Goal: Task Accomplishment & Management: Use online tool/utility

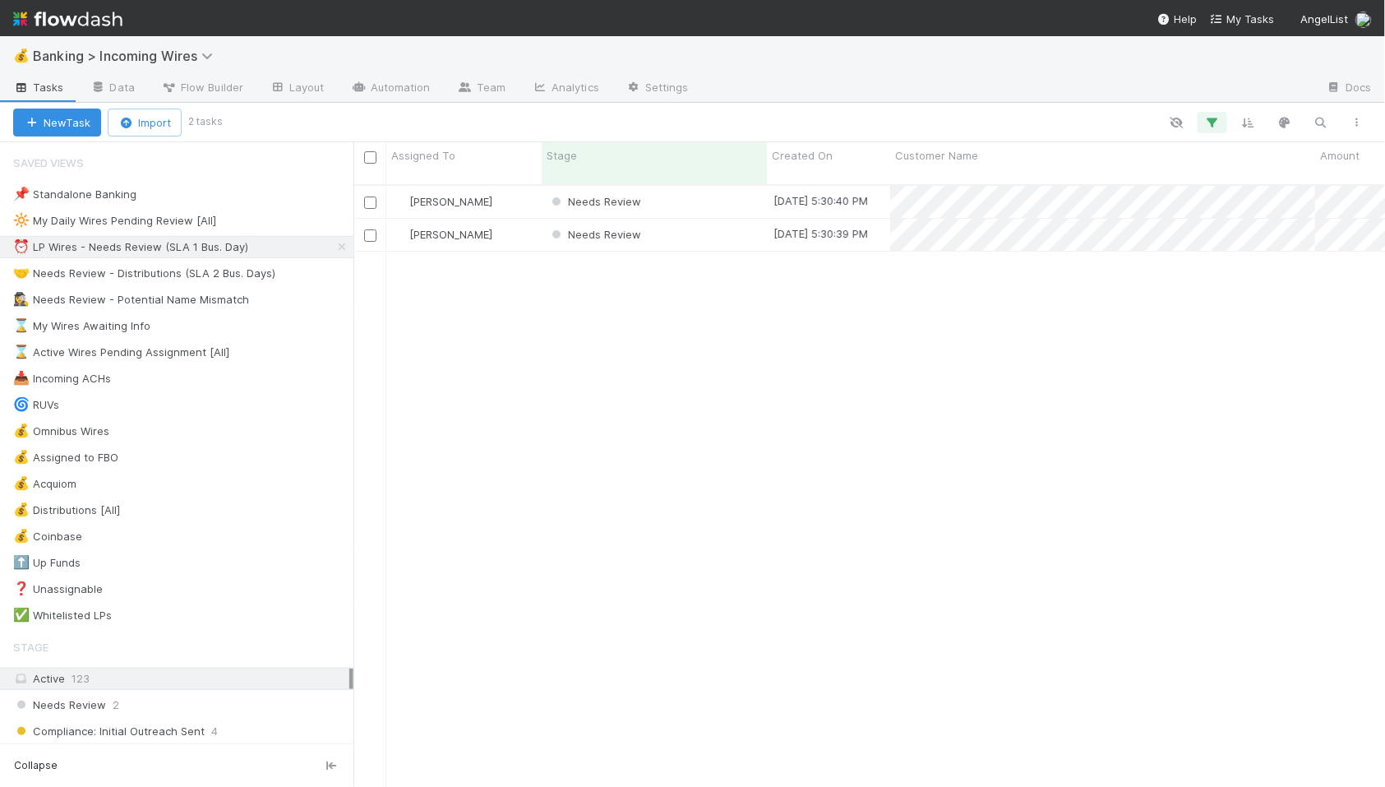
scroll to position [1, 1]
click at [737, 193] on div "Needs Review" at bounding box center [654, 202] width 225 height 32
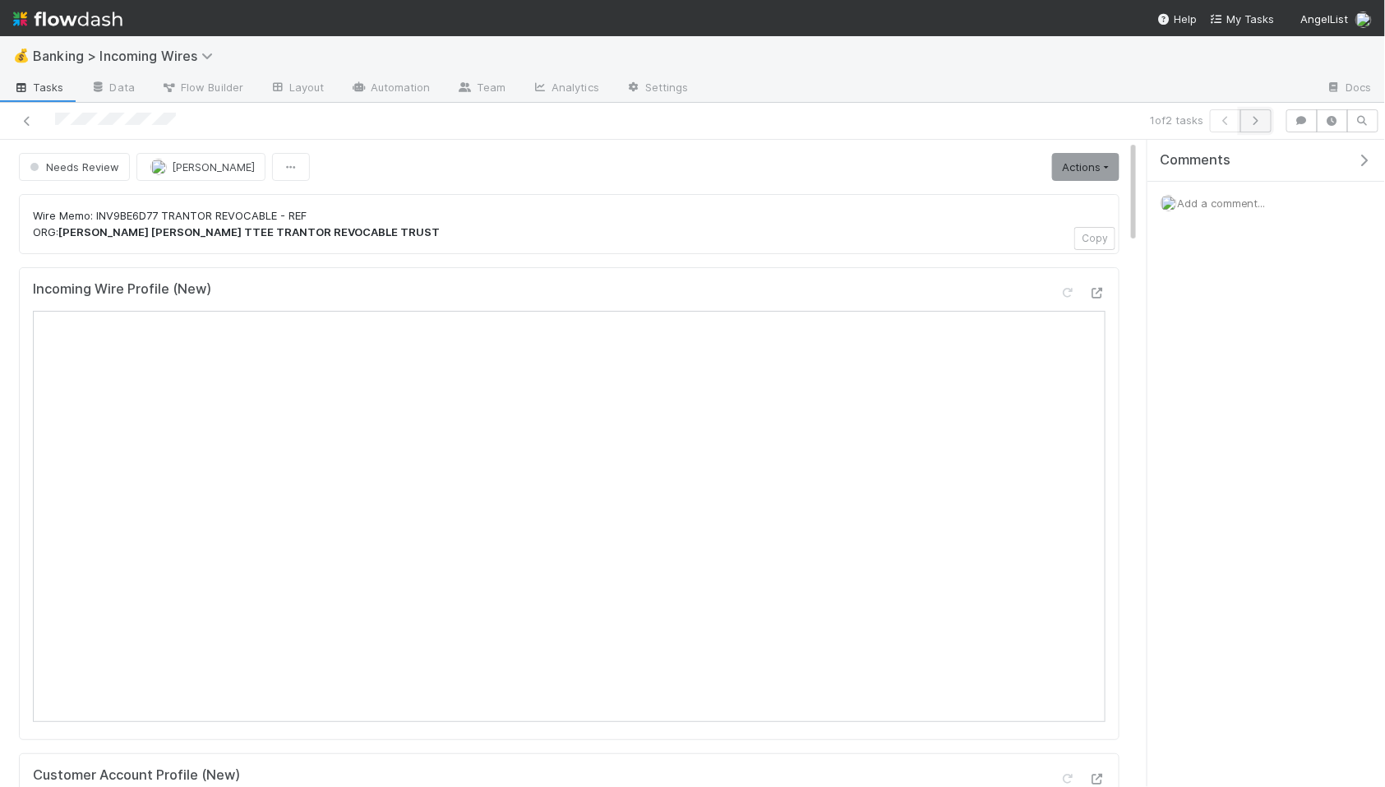
click at [1252, 124] on icon "button" at bounding box center [1256, 121] width 16 height 10
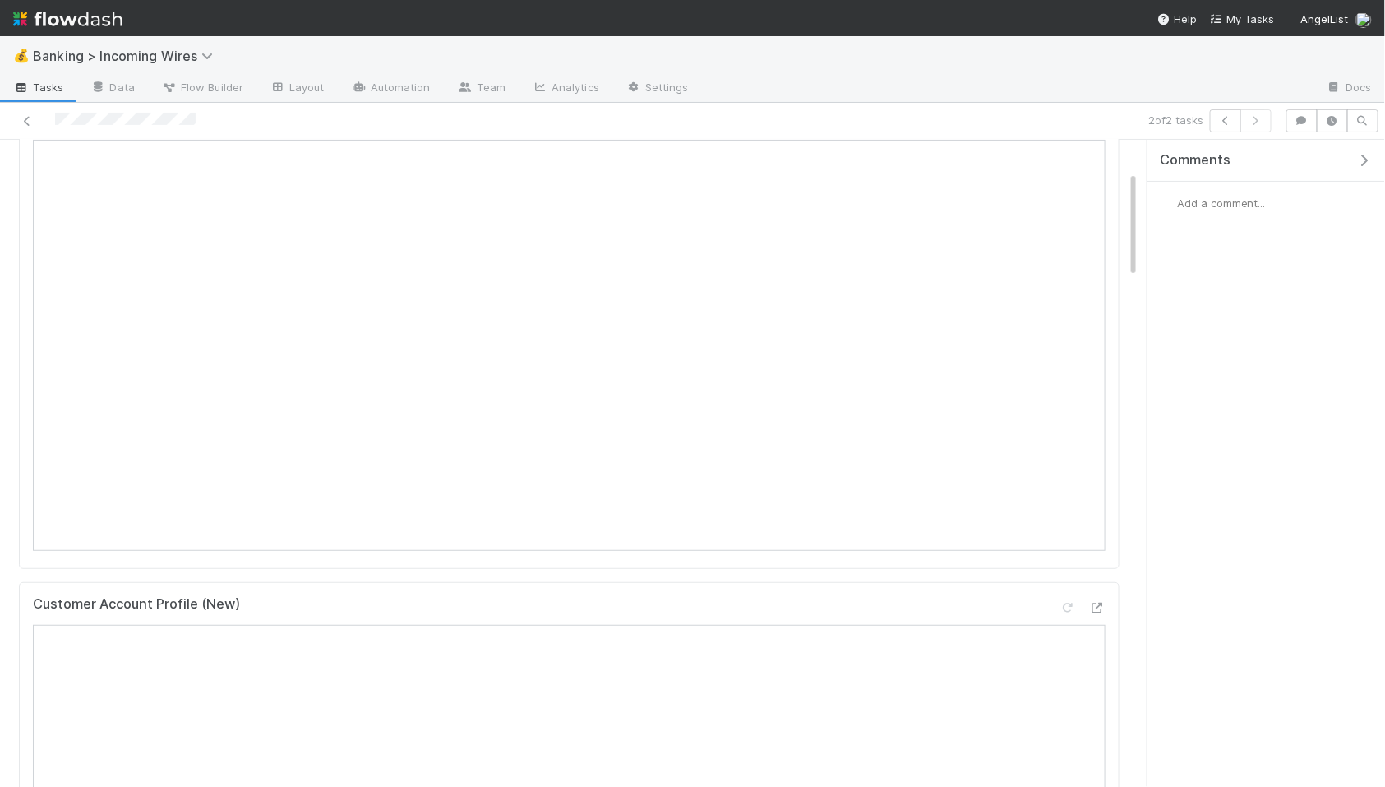
scroll to position [192, 0]
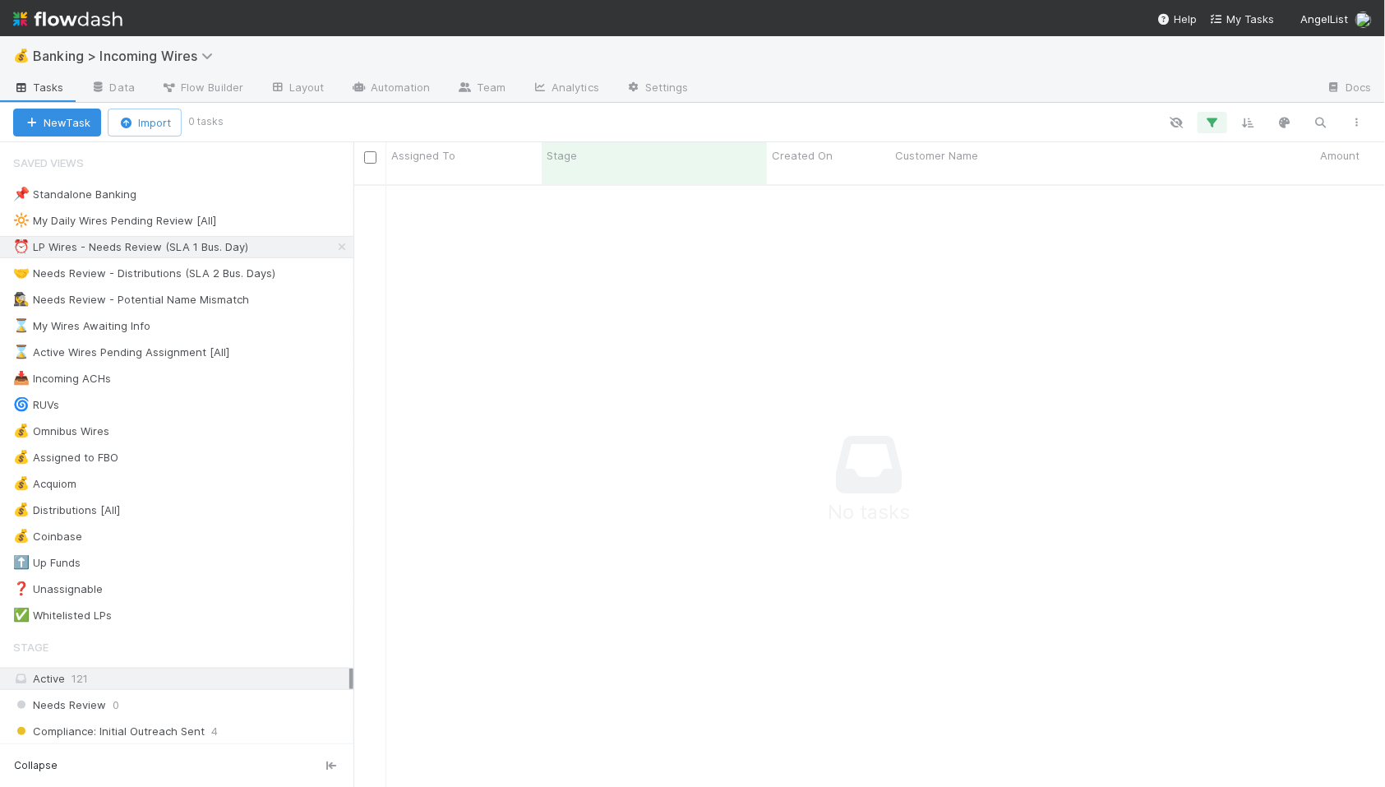
scroll to position [1, 1]
click at [218, 278] on div "🤝 Needs Review - Distributions (SLA 2 Bus. Days)" at bounding box center [144, 273] width 262 height 21
click at [162, 266] on div "🤝 Needs Review - Distributions (SLA 2 Bus. Days)" at bounding box center [144, 273] width 262 height 21
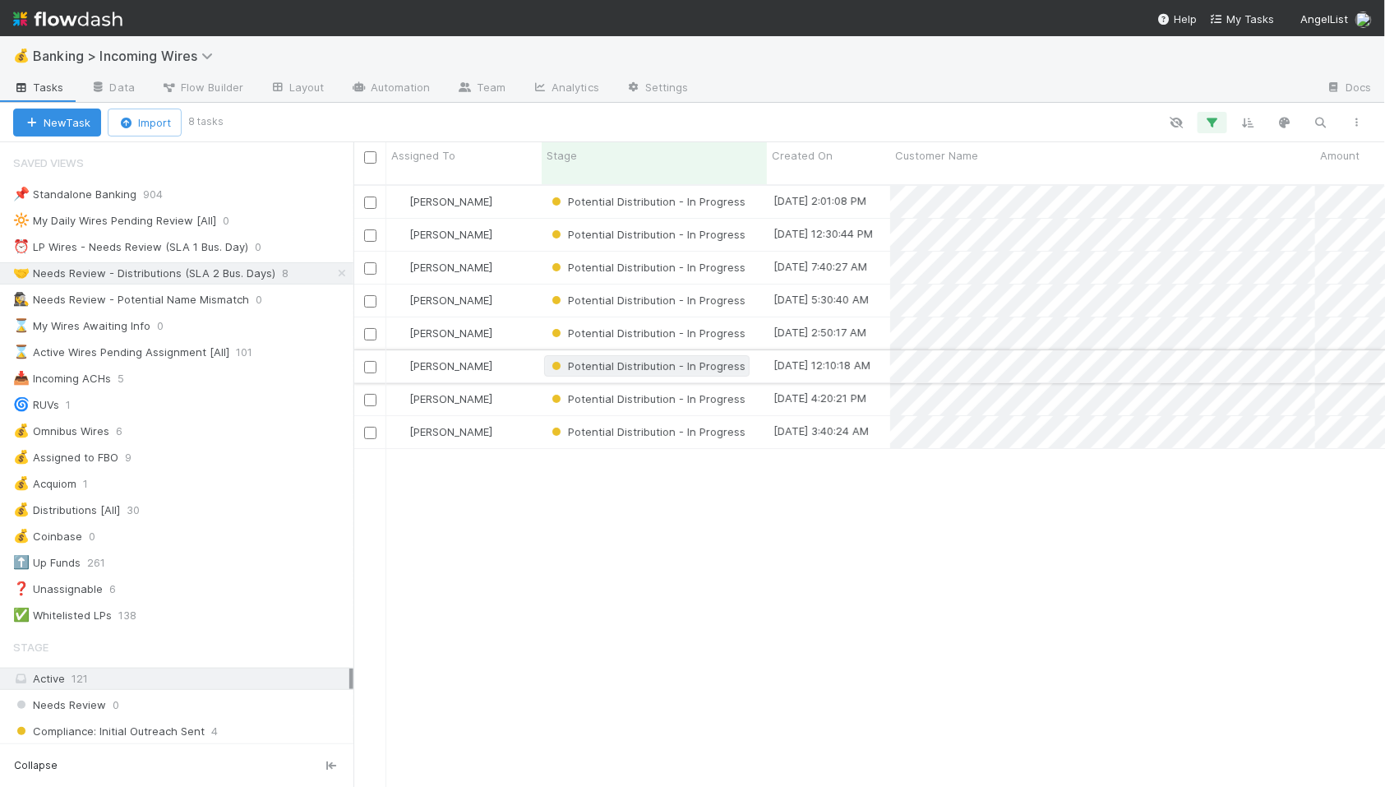
scroll to position [1, 0]
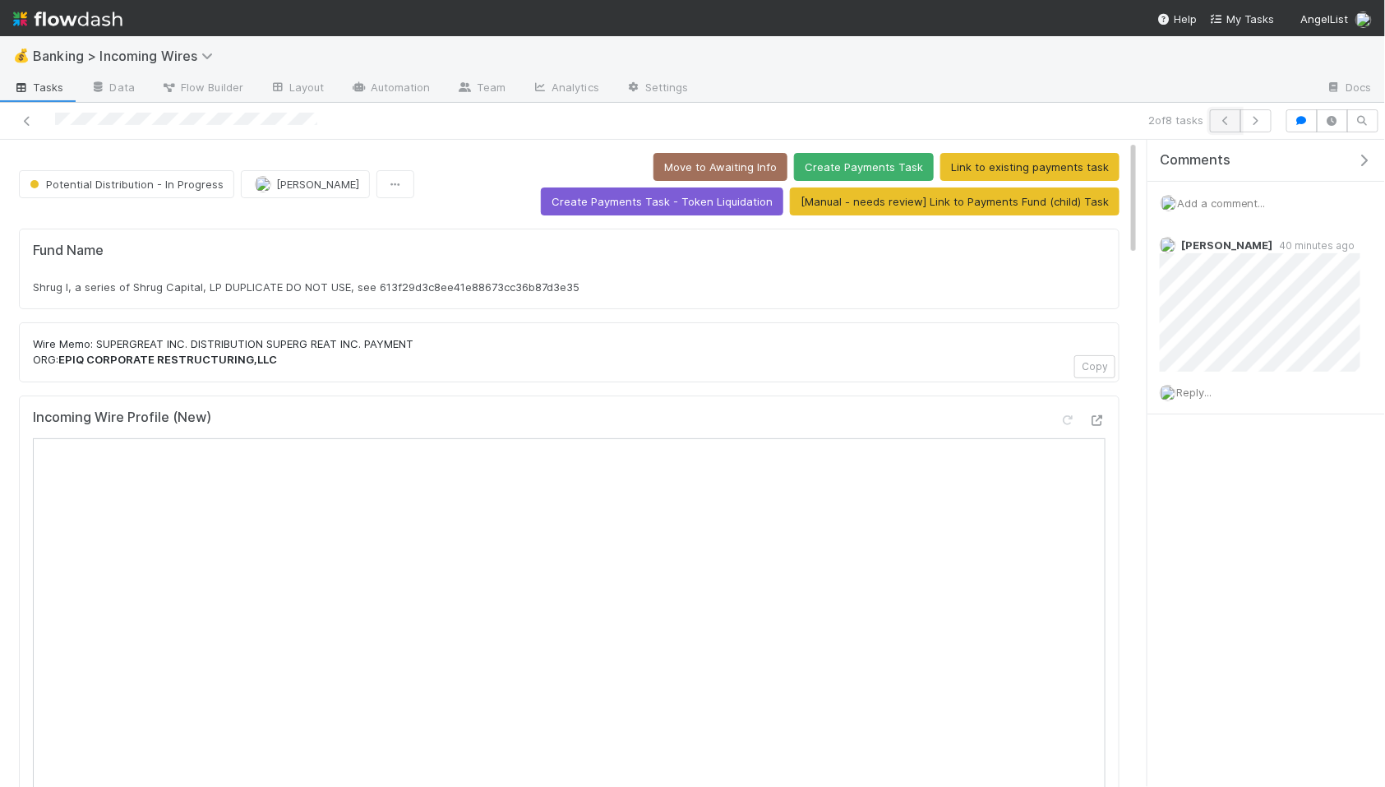
click at [1219, 122] on icon "button" at bounding box center [1225, 121] width 16 height 10
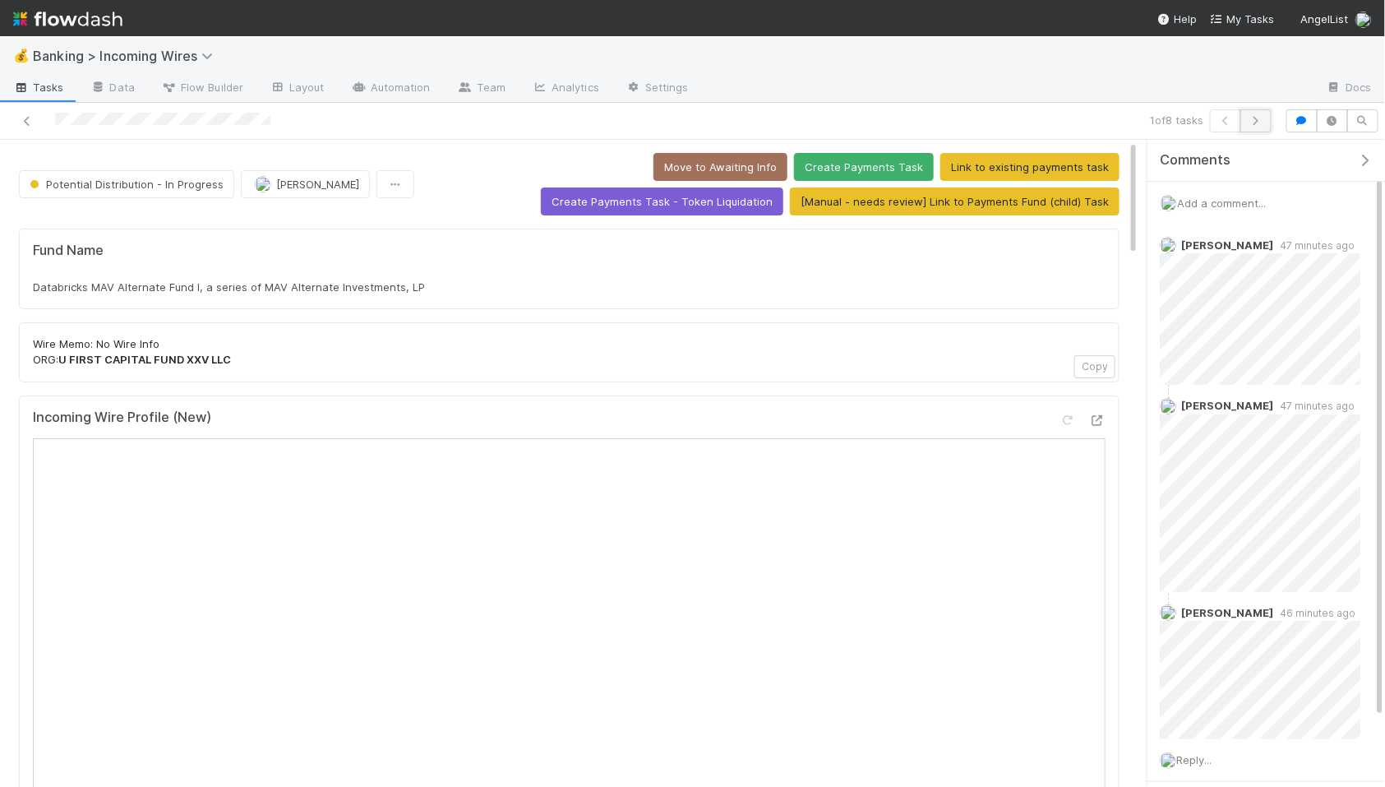
click at [1253, 122] on icon "button" at bounding box center [1256, 121] width 16 height 10
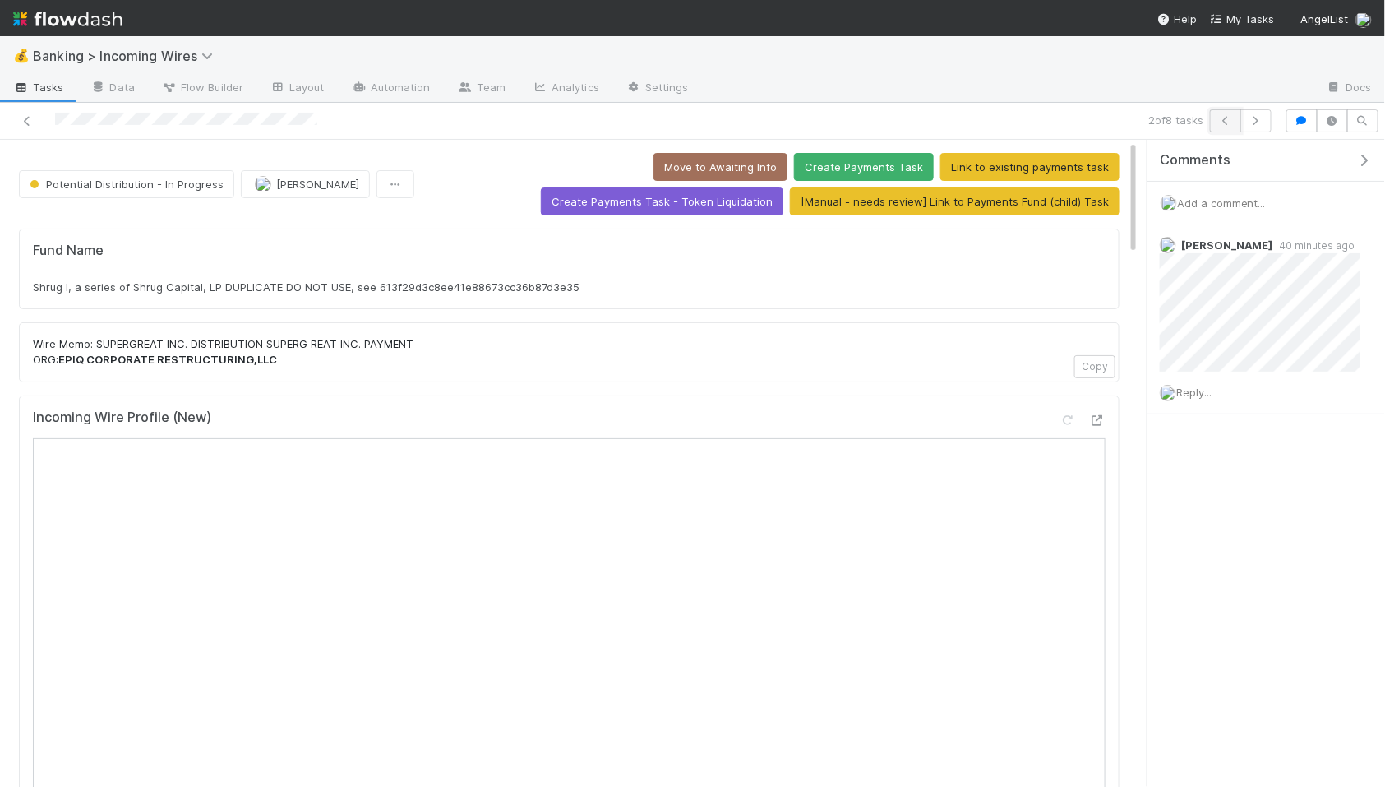
click at [1214, 121] on button "button" at bounding box center [1225, 120] width 31 height 23
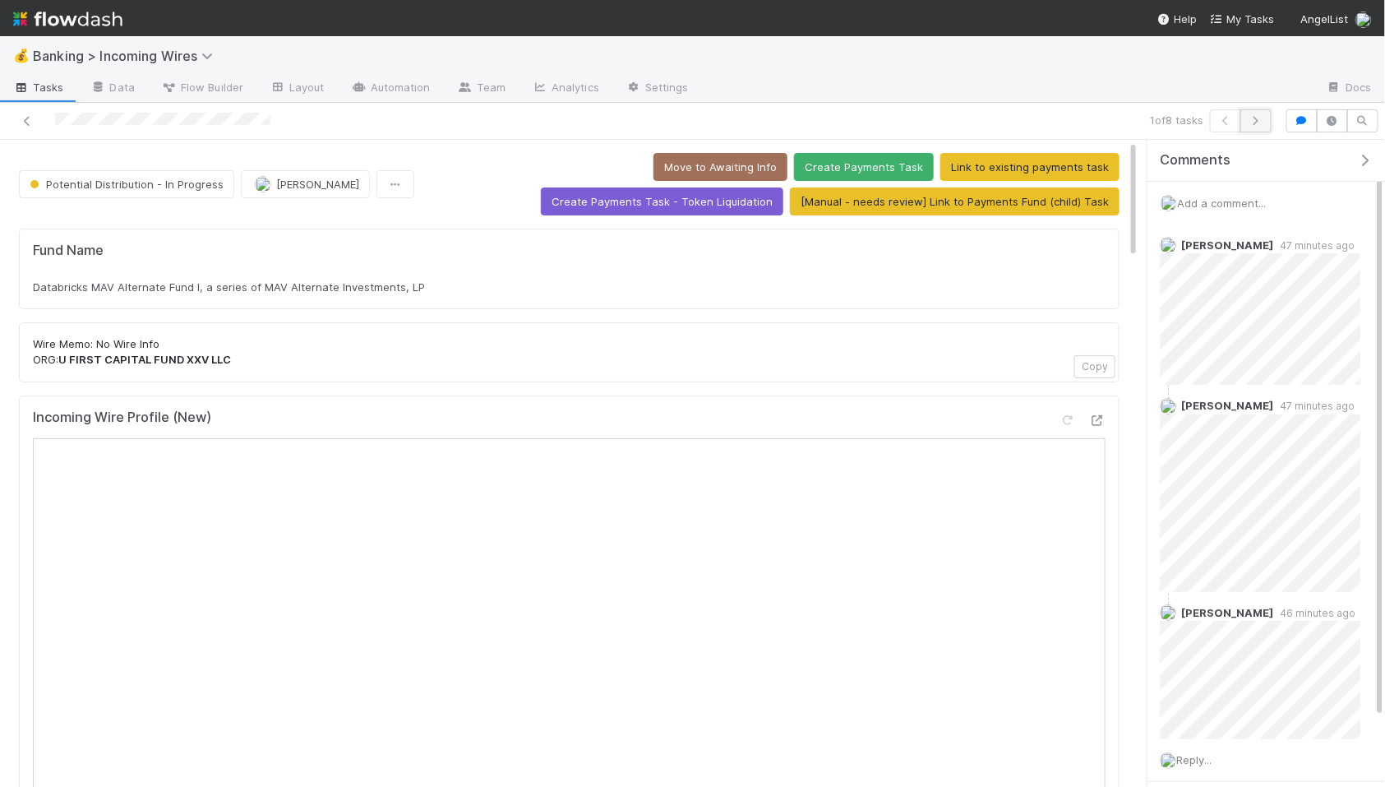
click at [1256, 120] on icon "button" at bounding box center [1256, 121] width 16 height 10
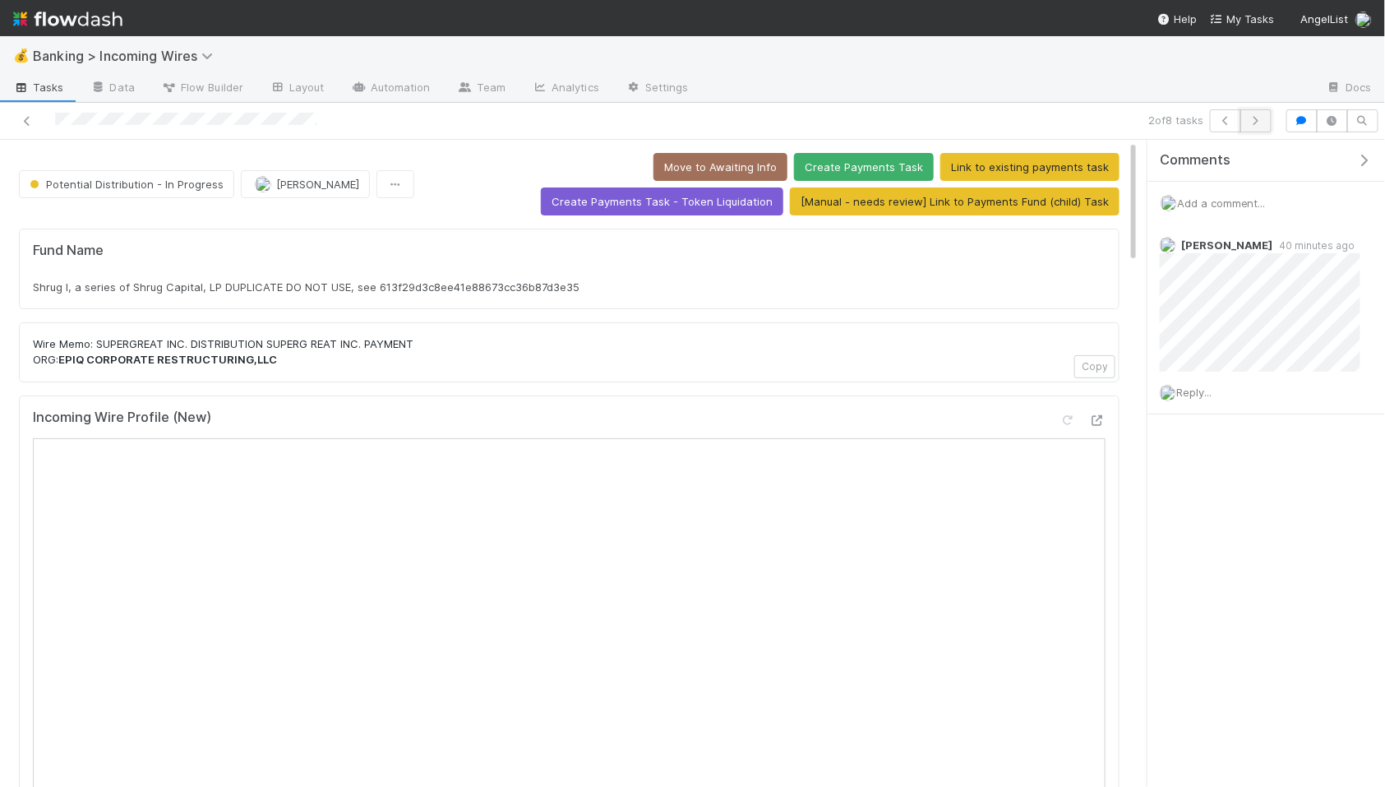
click at [1267, 122] on button "button" at bounding box center [1255, 120] width 31 height 23
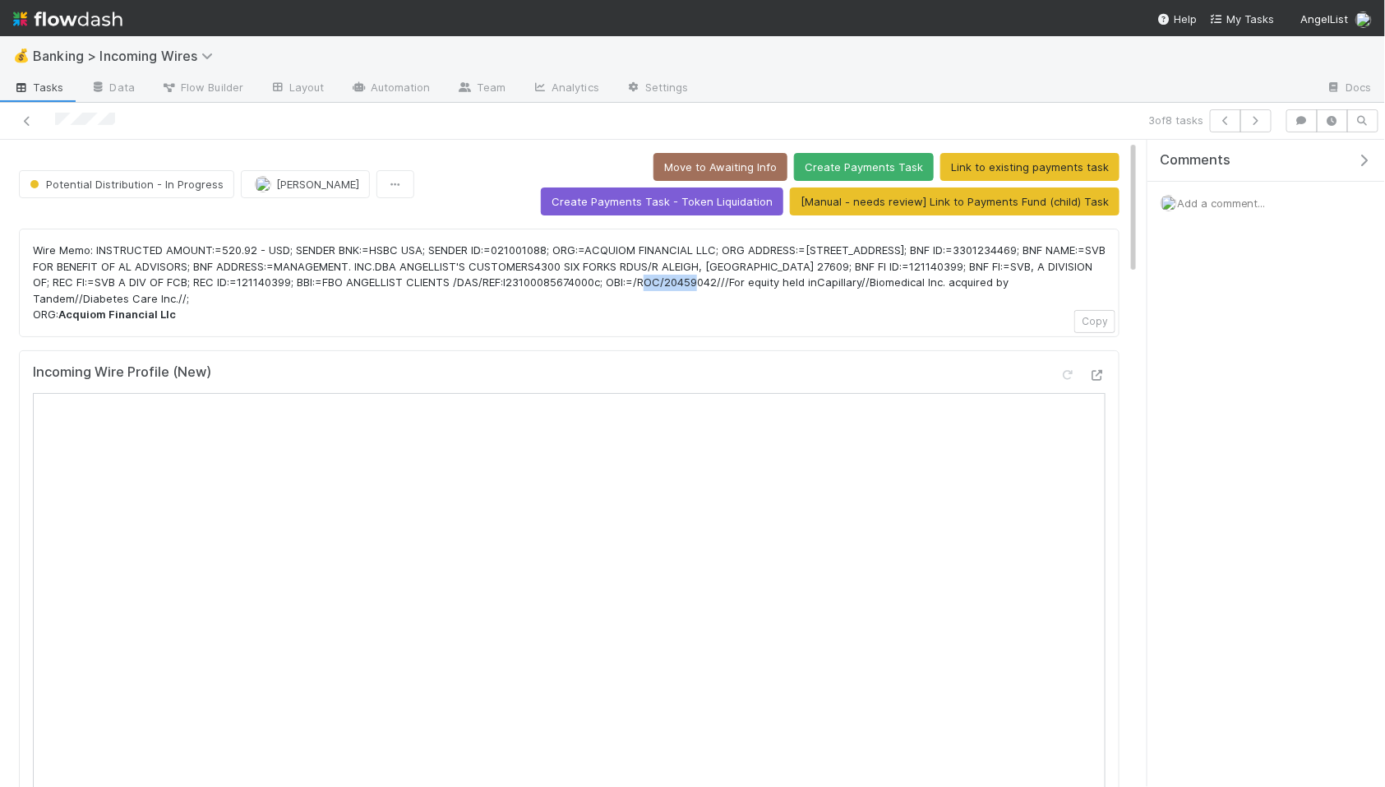
drag, startPoint x: 783, startPoint y: 284, endPoint x: 833, endPoint y: 287, distance: 50.2
click at [833, 287] on p "Wire Memo: INSTRUCTED AMOUNT:=520.92 - USD; SENDER BNK:=HSBC USA; SENDER ID:=02…" at bounding box center [569, 282] width 1073 height 81
copy p "20459042"
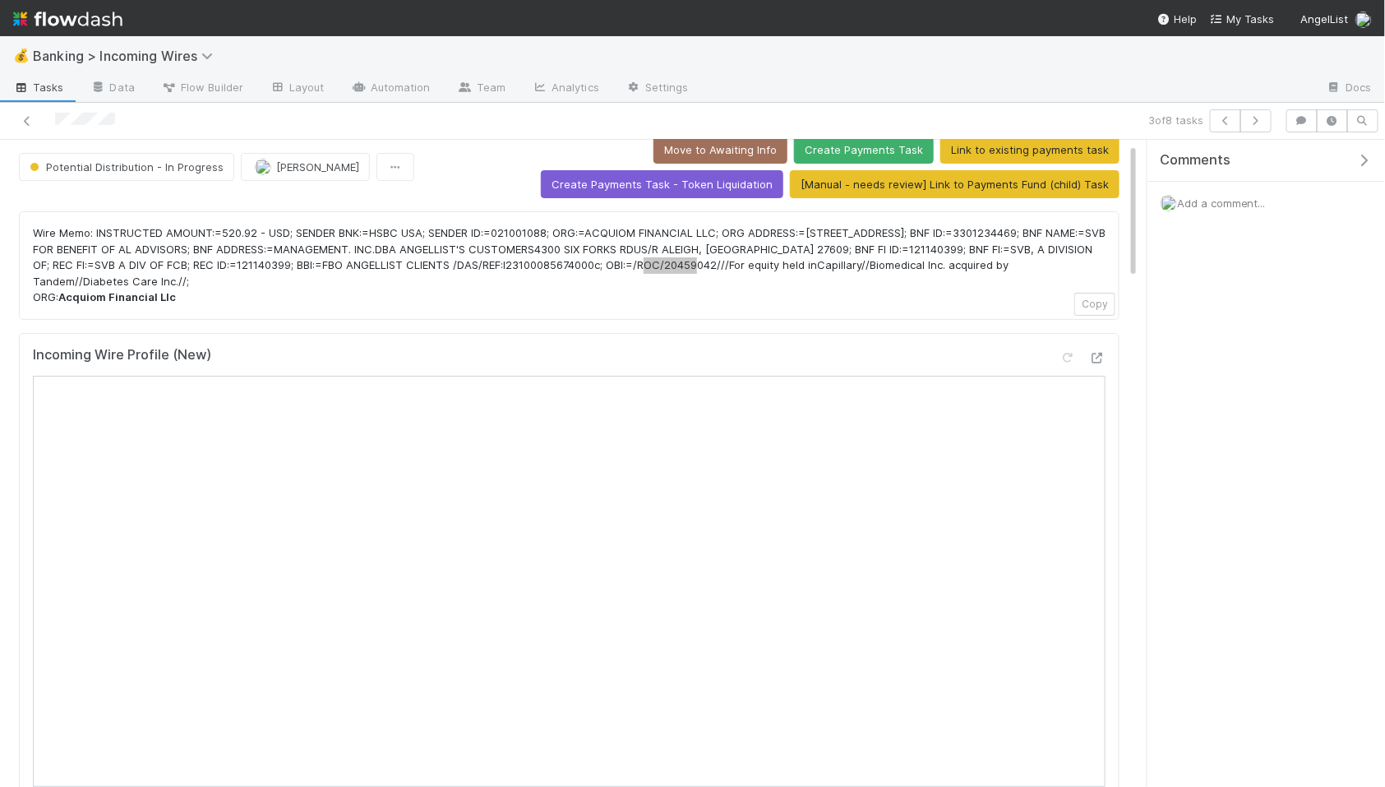
scroll to position [8, 0]
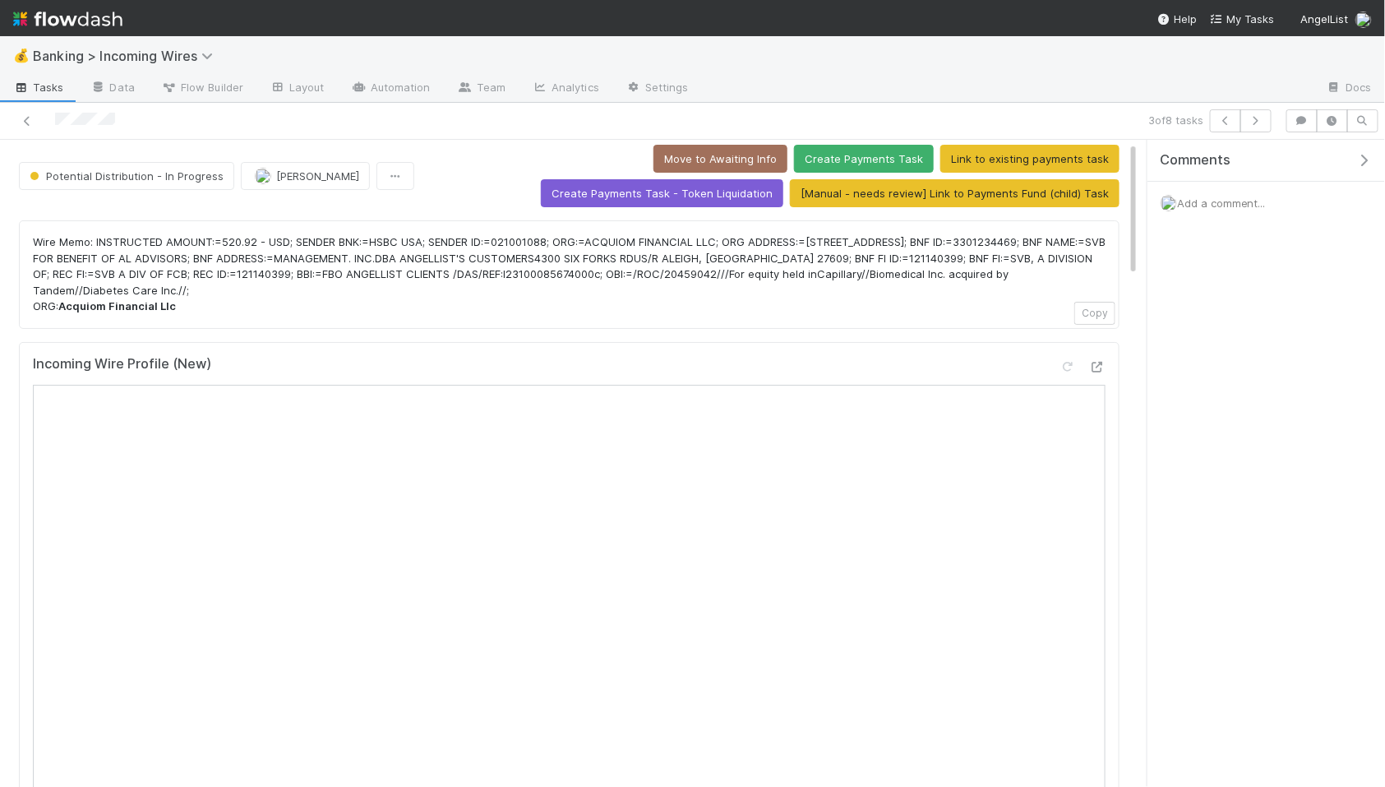
click at [1213, 207] on span "Add a comment..." at bounding box center [1221, 202] width 89 height 13
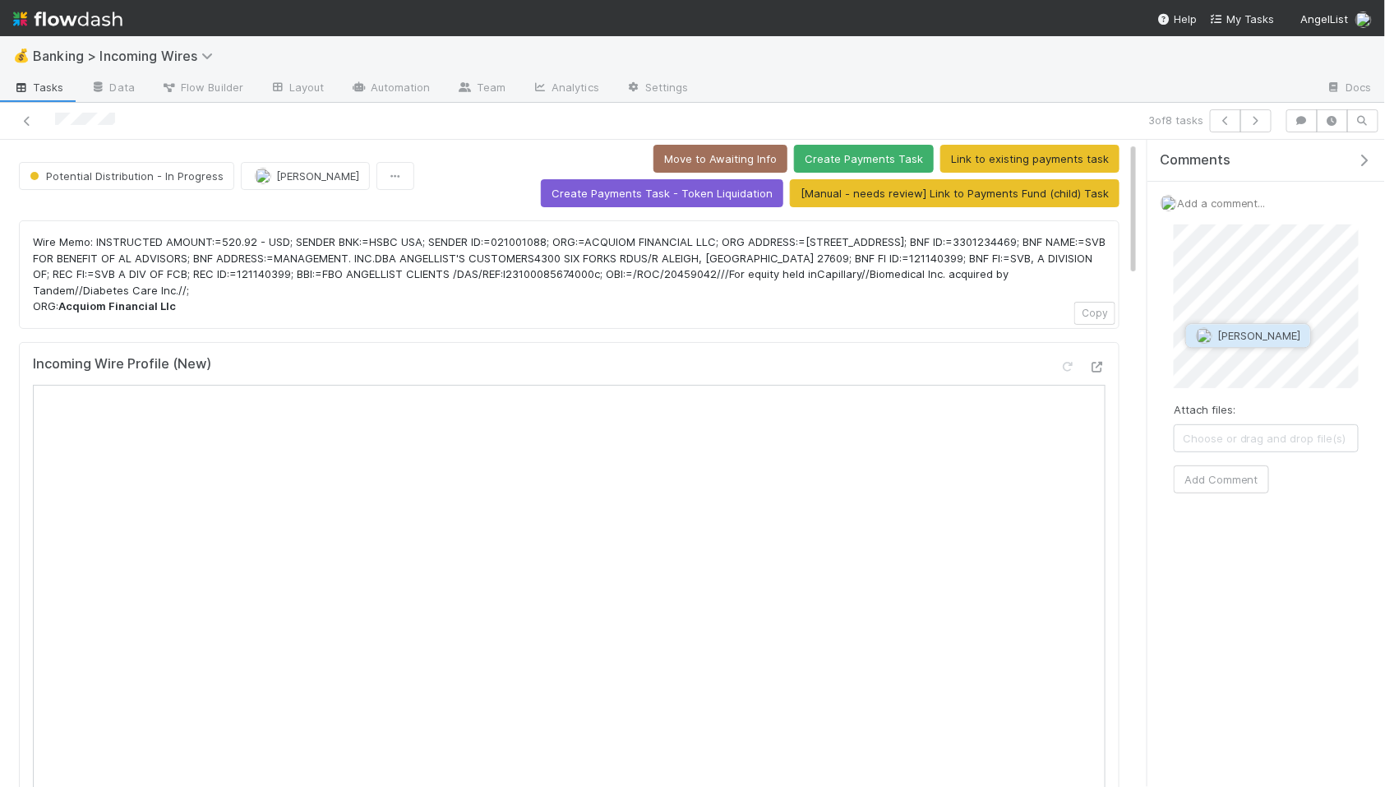
click at [1285, 336] on span "Thomas Ambrosia" at bounding box center [1258, 335] width 83 height 13
click at [1216, 474] on button "Add Comment" at bounding box center [1221, 479] width 95 height 28
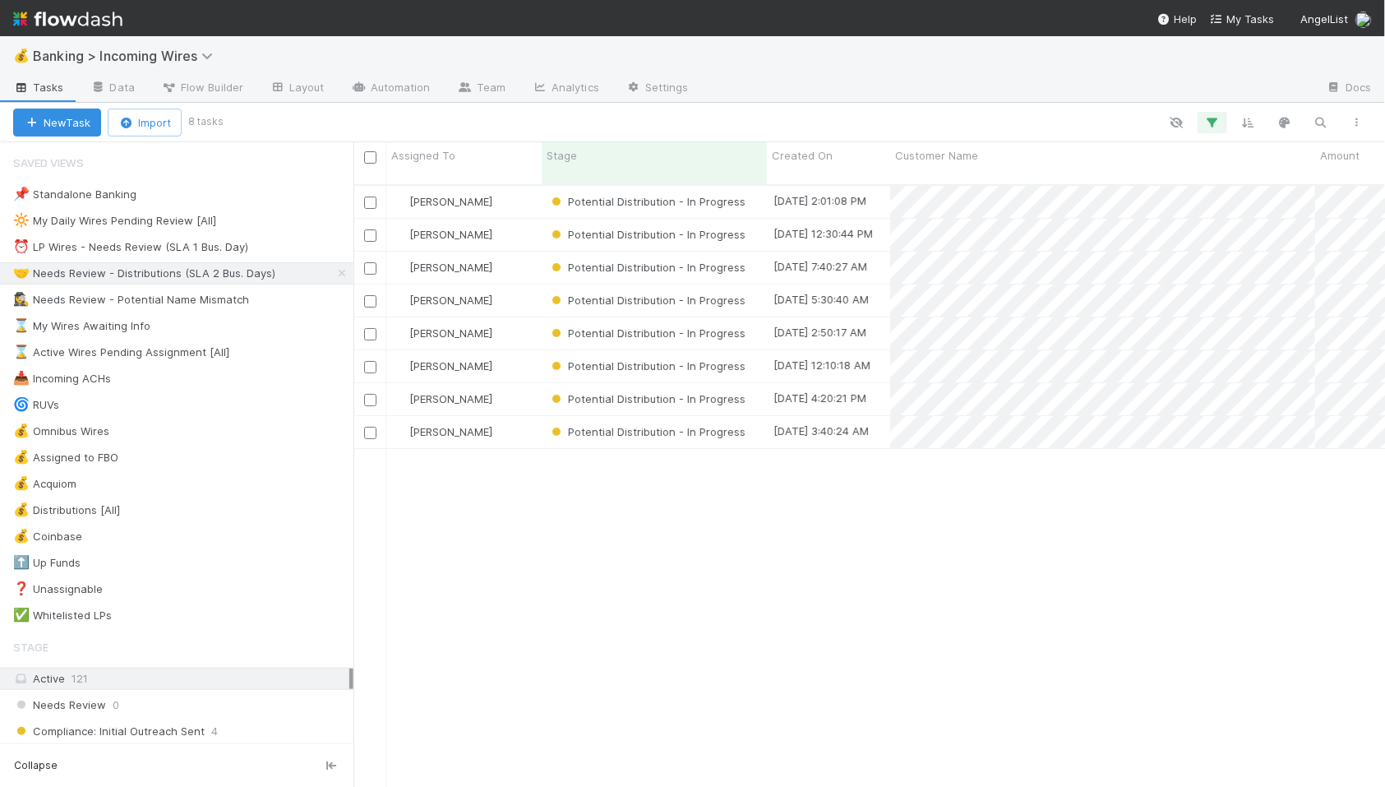
scroll to position [617, 1032]
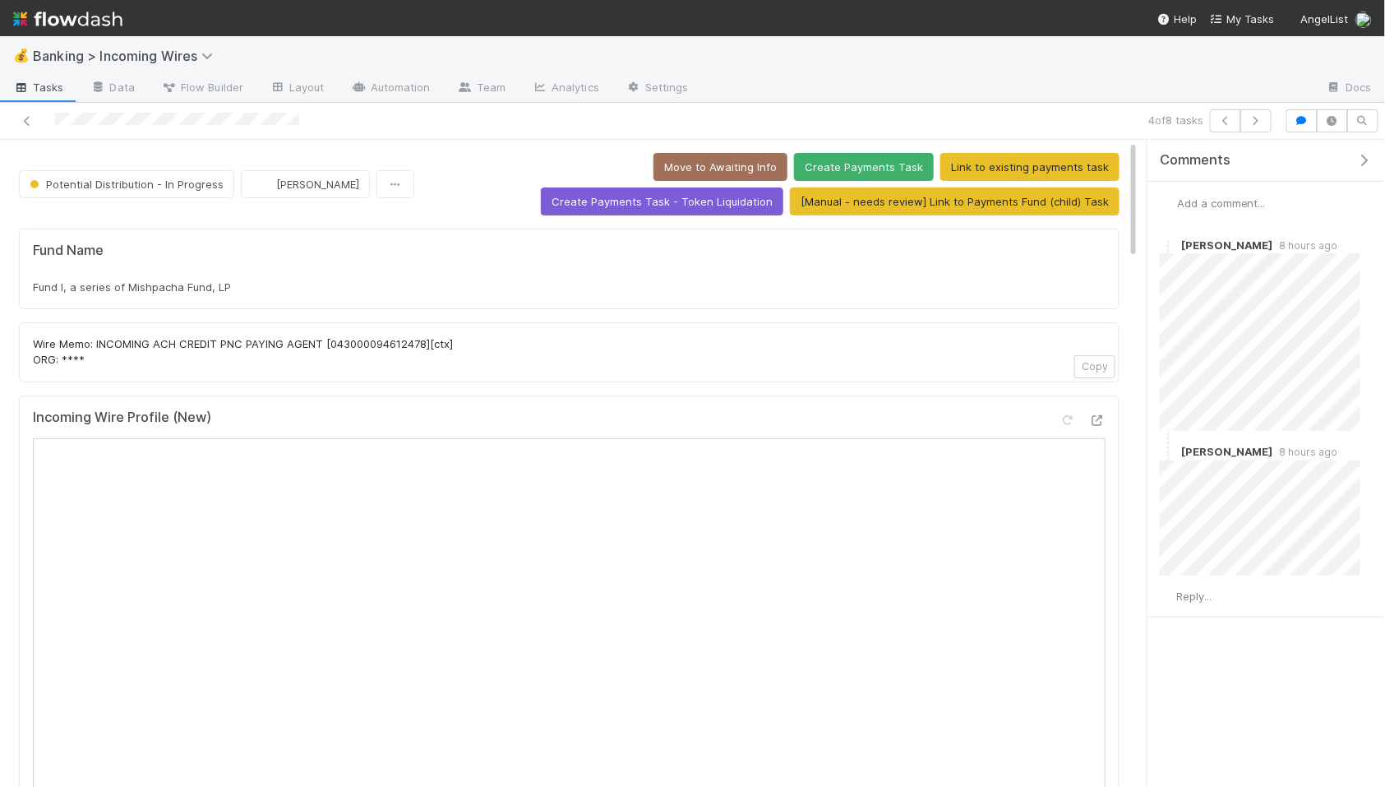
scroll to position [37, 0]
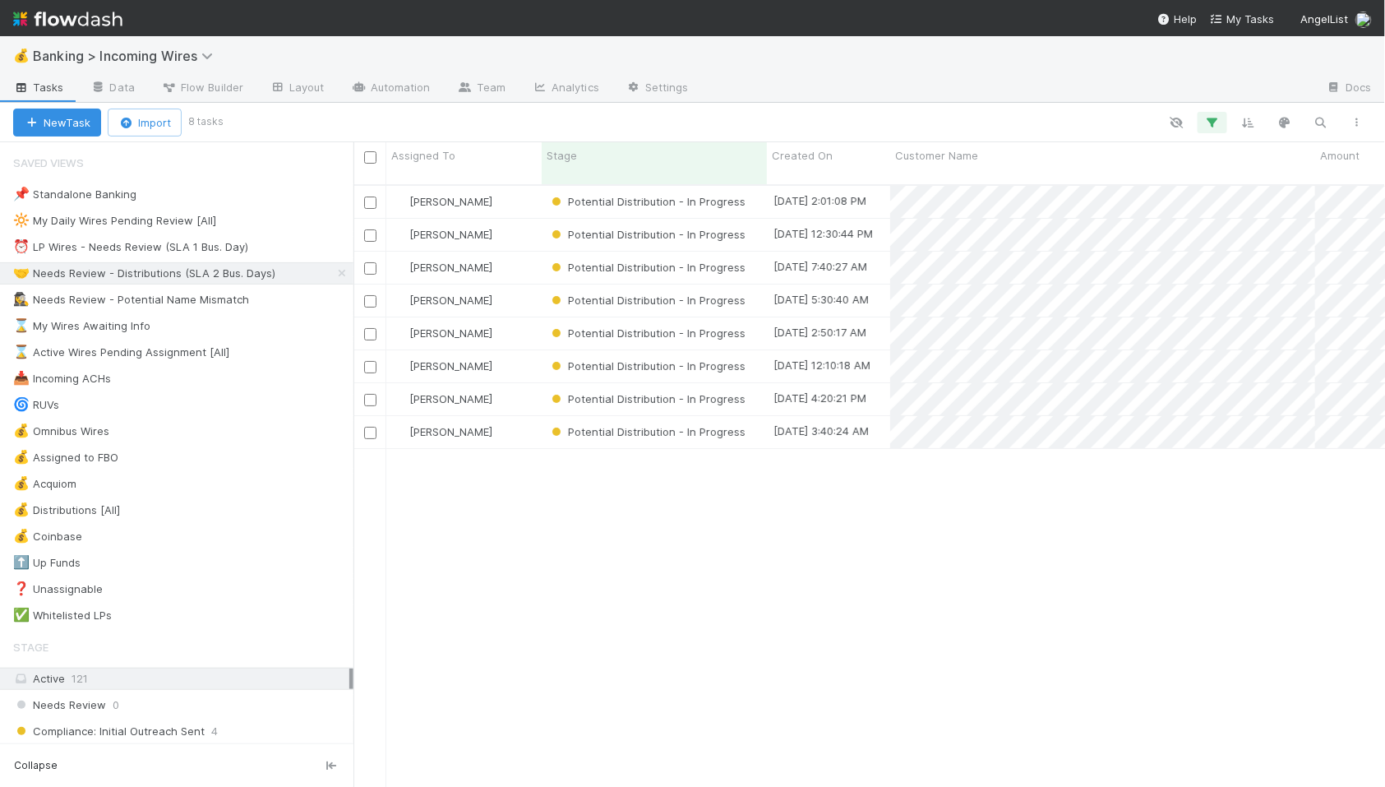
scroll to position [617, 1032]
click at [374, 160] on input "checkbox" at bounding box center [370, 157] width 12 height 12
checkbox input "true"
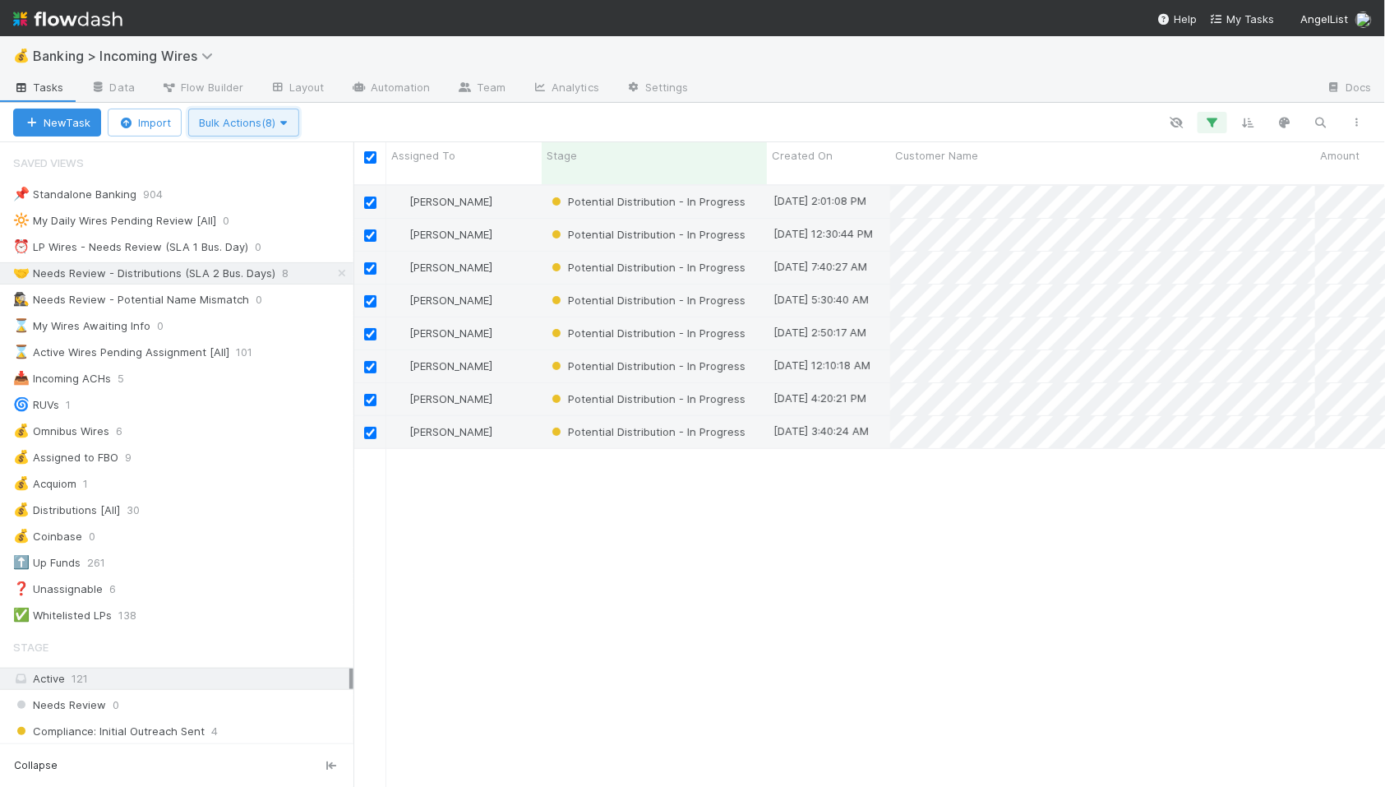
click at [289, 118] on icon "button" at bounding box center [283, 123] width 16 height 11
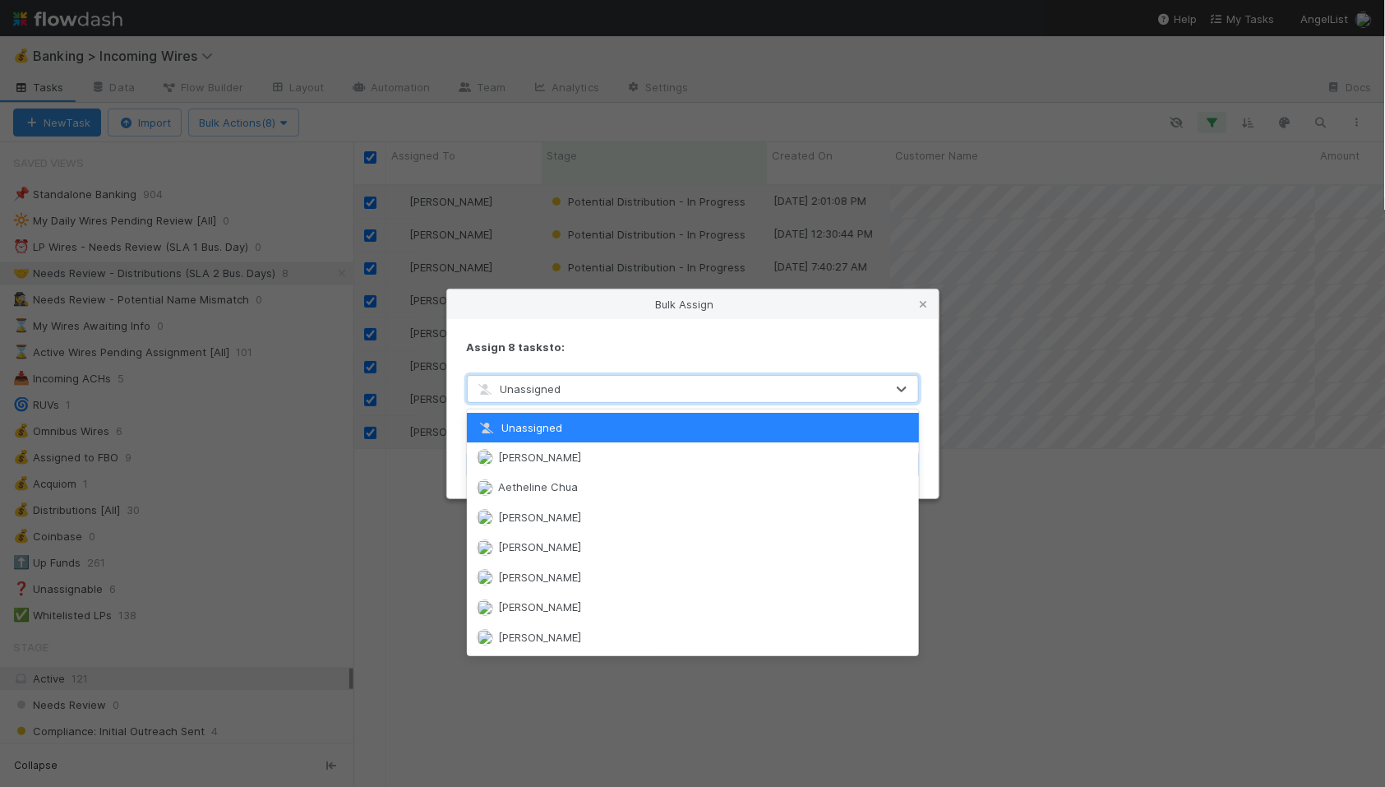
click at [537, 386] on span "Unassigned" at bounding box center [518, 388] width 85 height 13
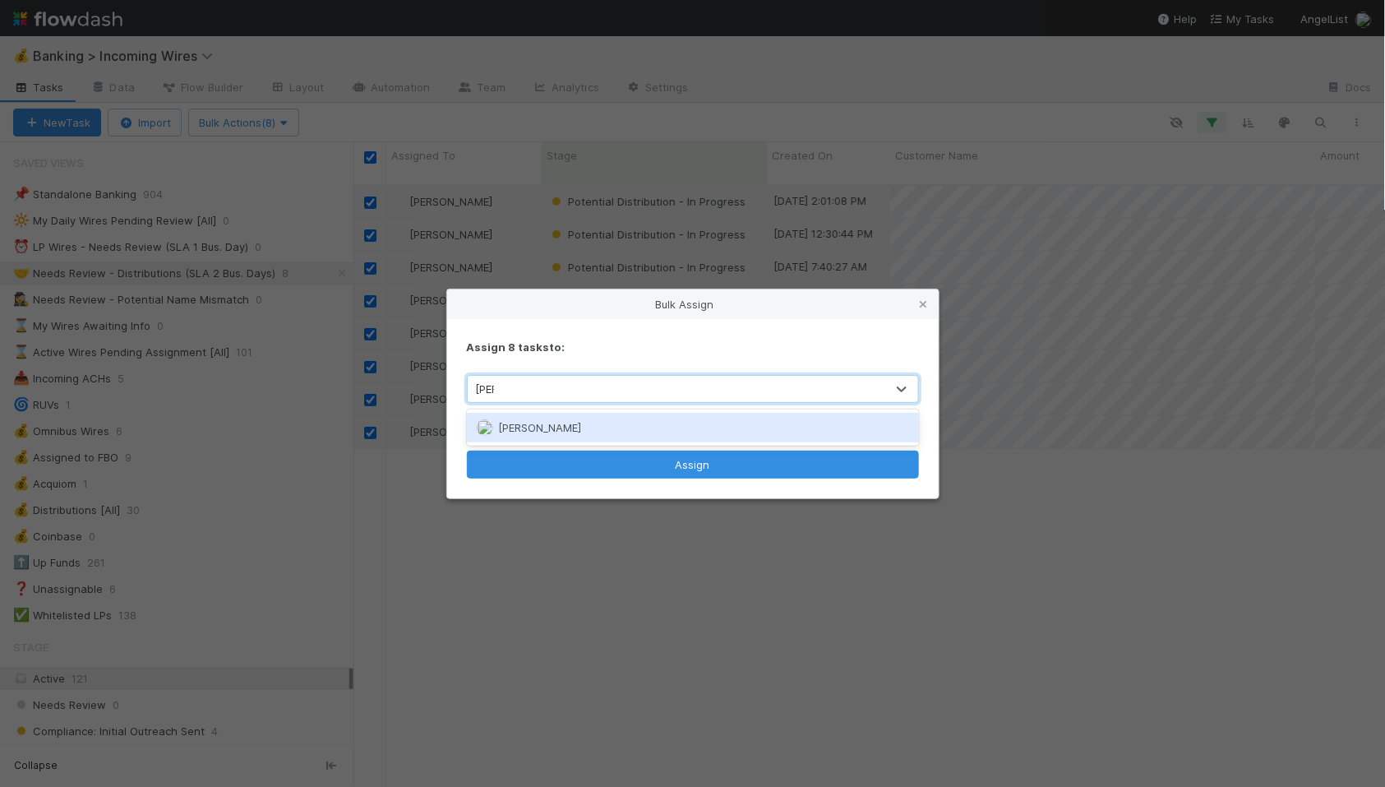
type input "thomas"
click at [599, 431] on div "[PERSON_NAME]" at bounding box center [693, 428] width 452 height 30
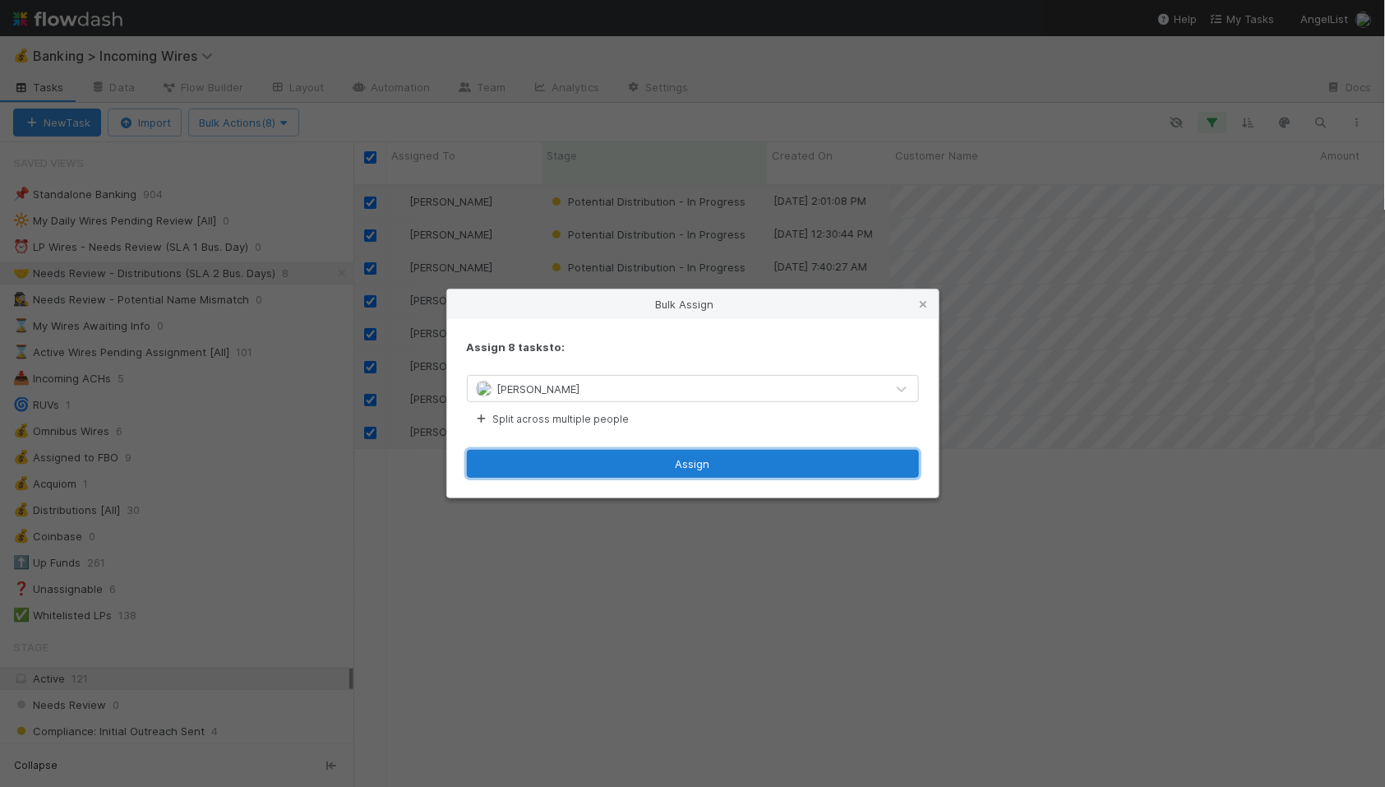
click at [608, 469] on button "Assign" at bounding box center [693, 464] width 452 height 28
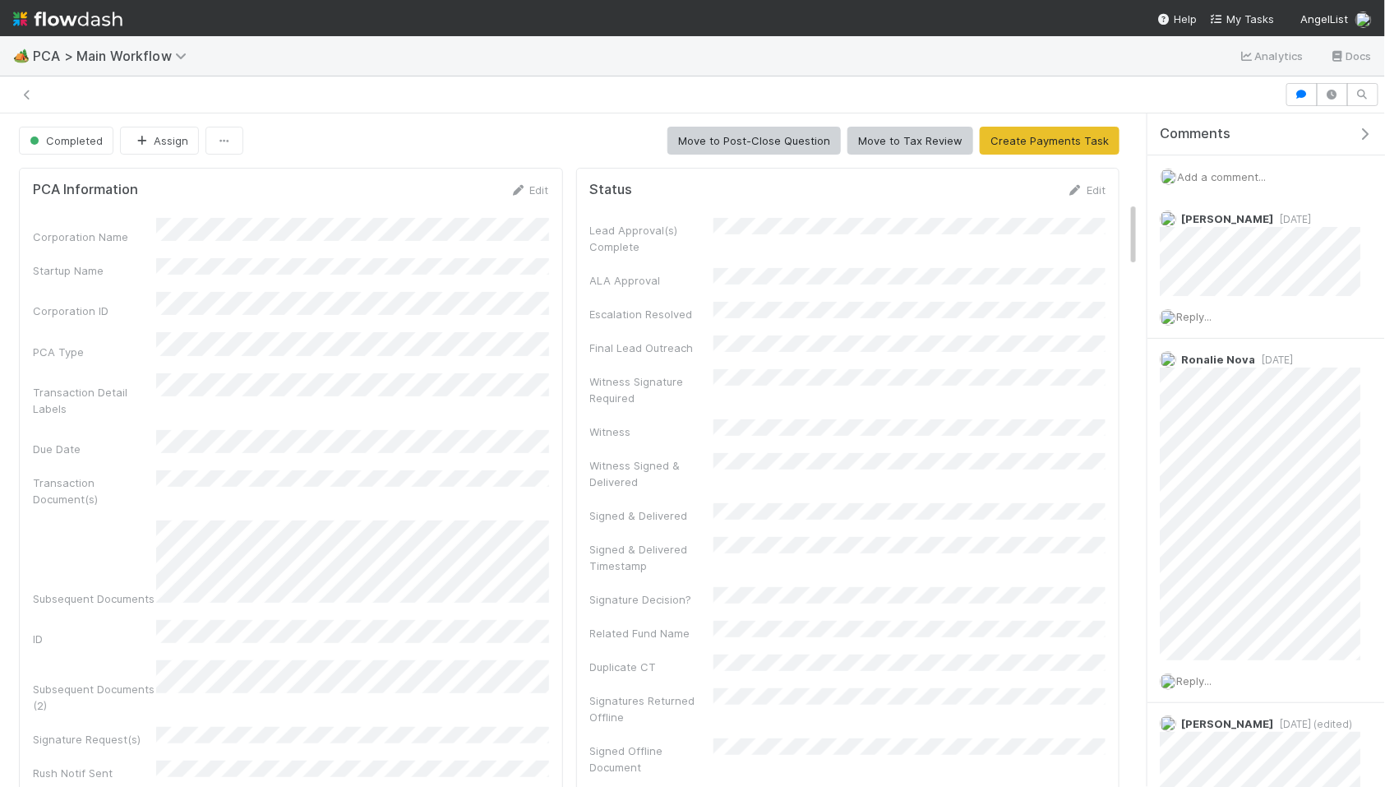
scroll to position [913, 0]
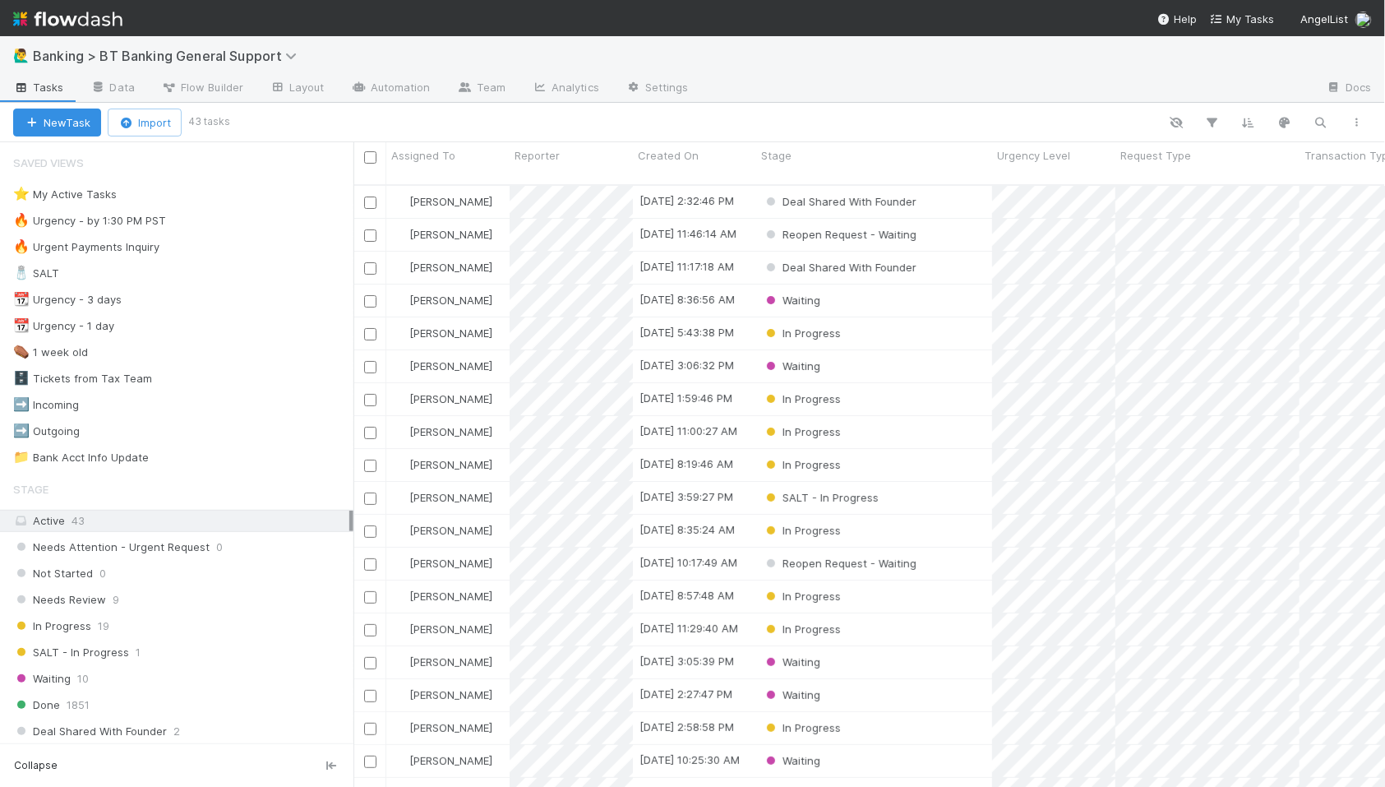
scroll to position [617, 1032]
click at [71, 190] on div "⭐ My Active Tasks" at bounding box center [65, 194] width 104 height 21
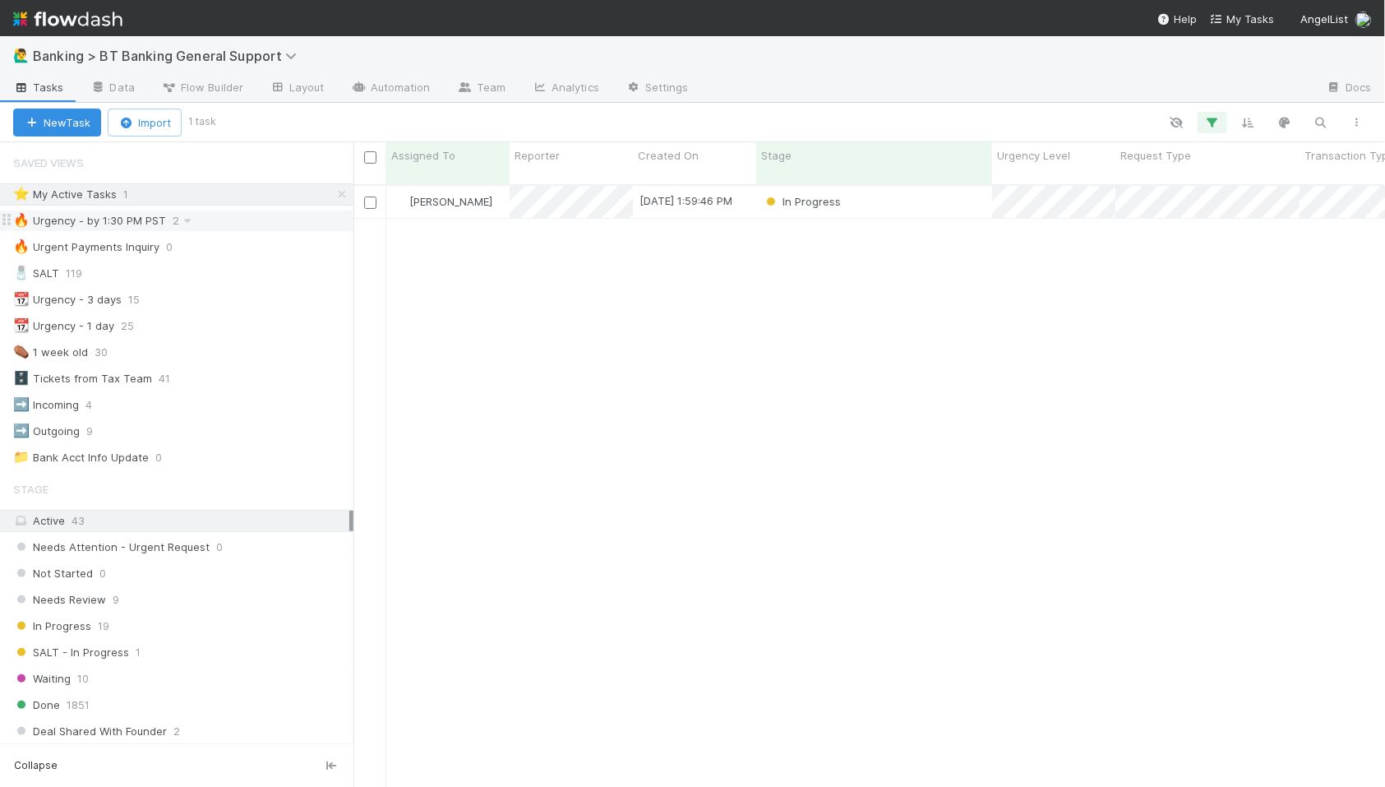
scroll to position [617, 1032]
